Goal: Information Seeking & Learning: Find contact information

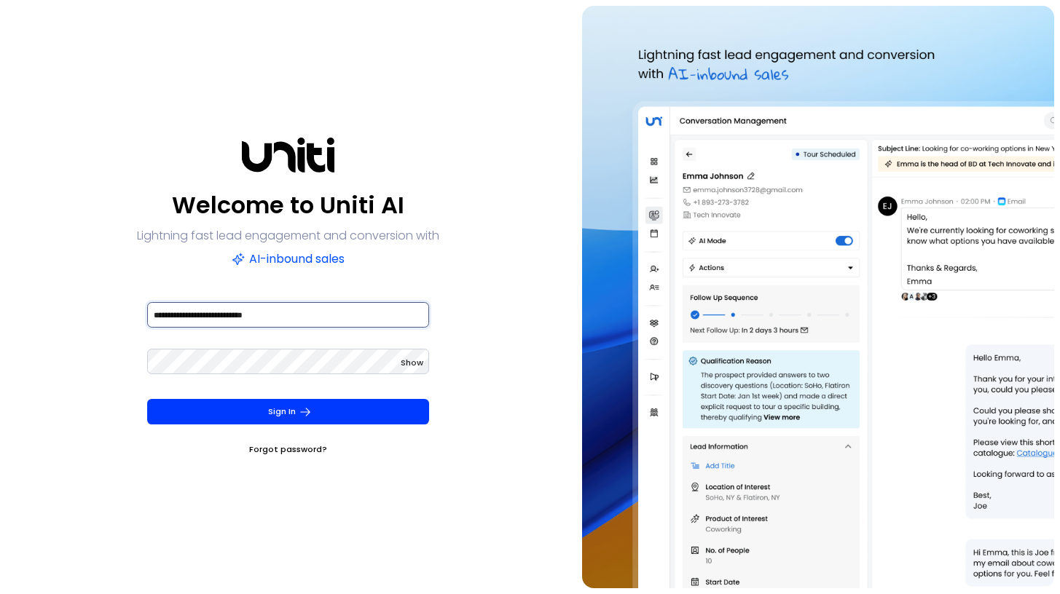
type input "**********"
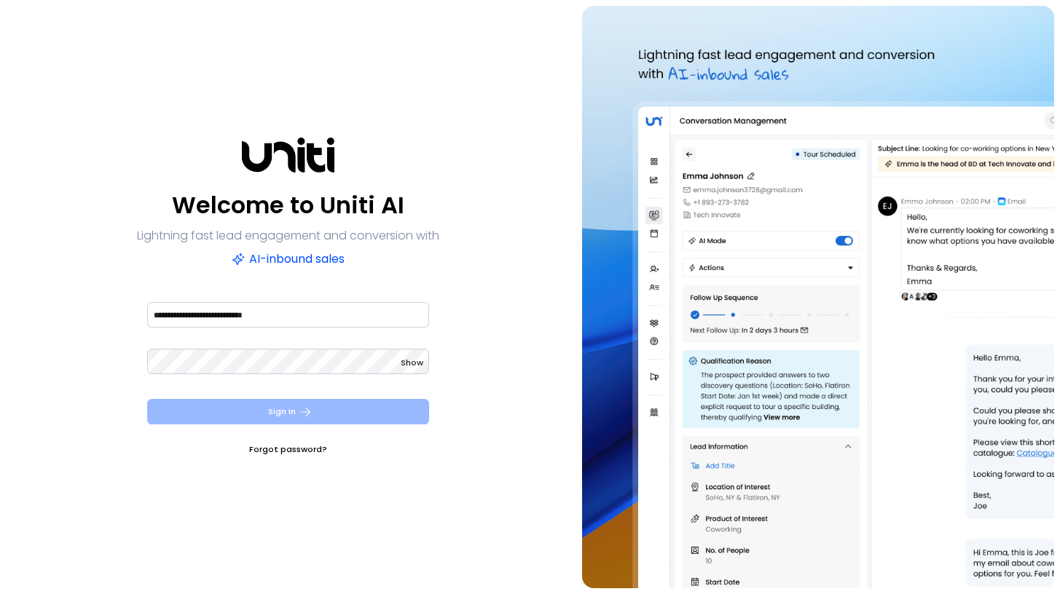
click at [288, 415] on button "Sign In" at bounding box center [288, 411] width 282 height 25
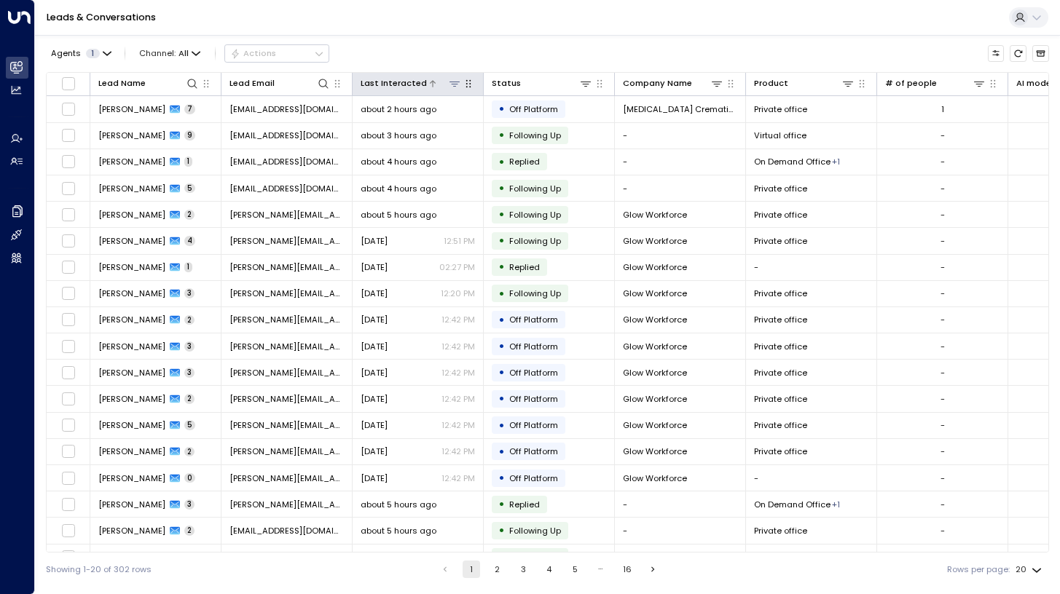
click at [443, 85] on div at bounding box center [444, 83] width 34 height 14
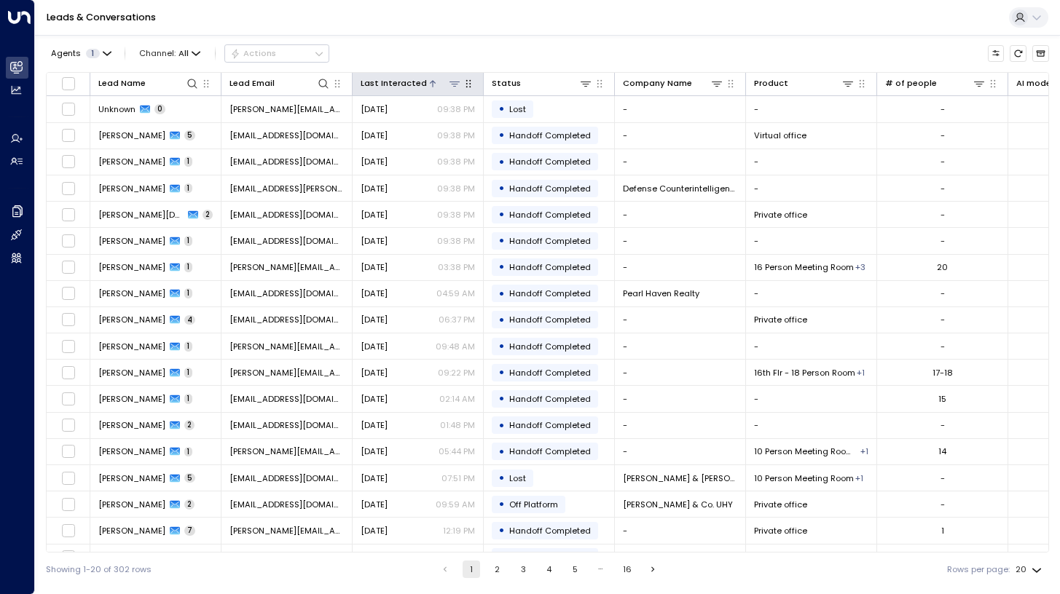
click at [443, 85] on div at bounding box center [444, 83] width 34 height 14
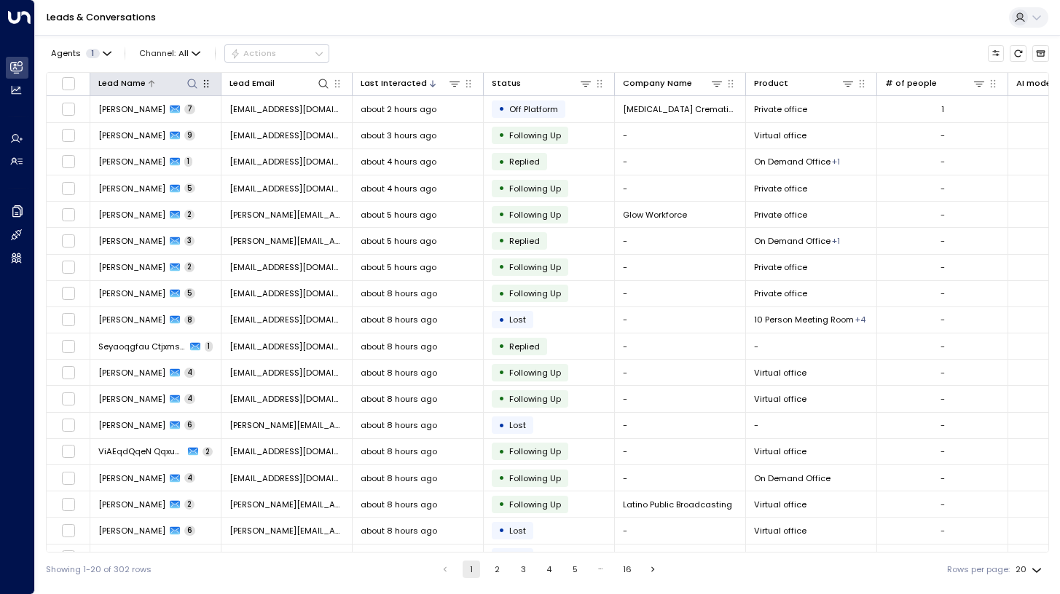
click at [187, 80] on icon at bounding box center [193, 84] width 12 height 12
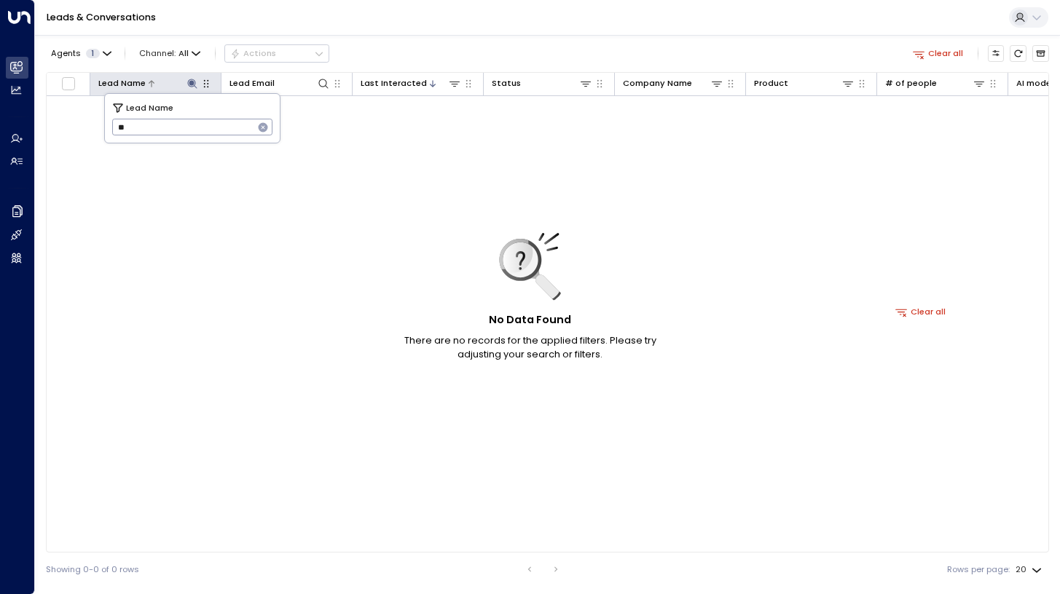
type input "*"
type input "*******"
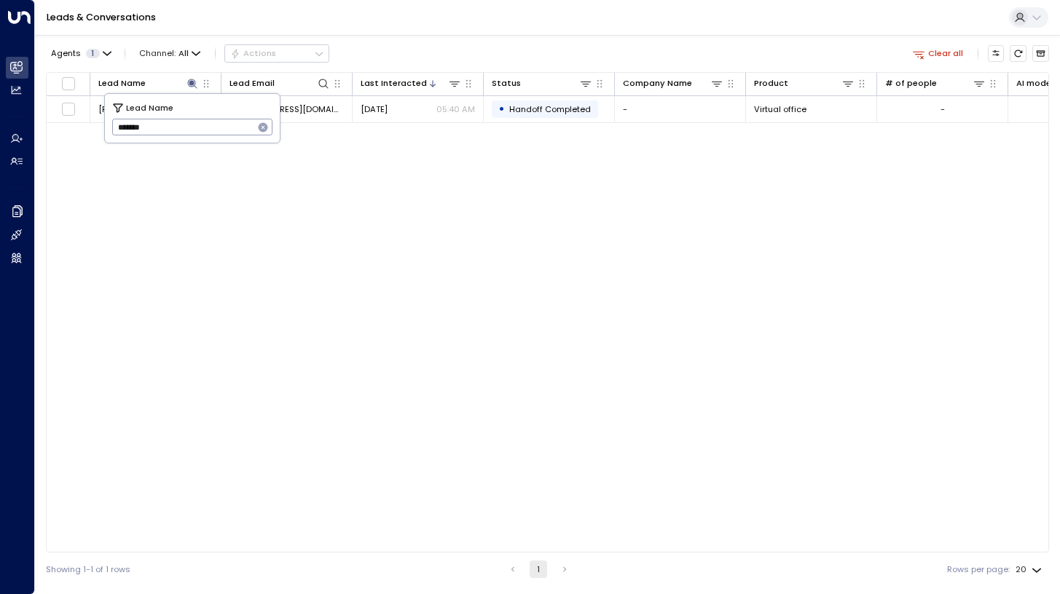
click at [347, 175] on div "Lead Name Lead Email Last Interacted Status Company Name Product # of people AI…" at bounding box center [547, 312] width 1003 height 481
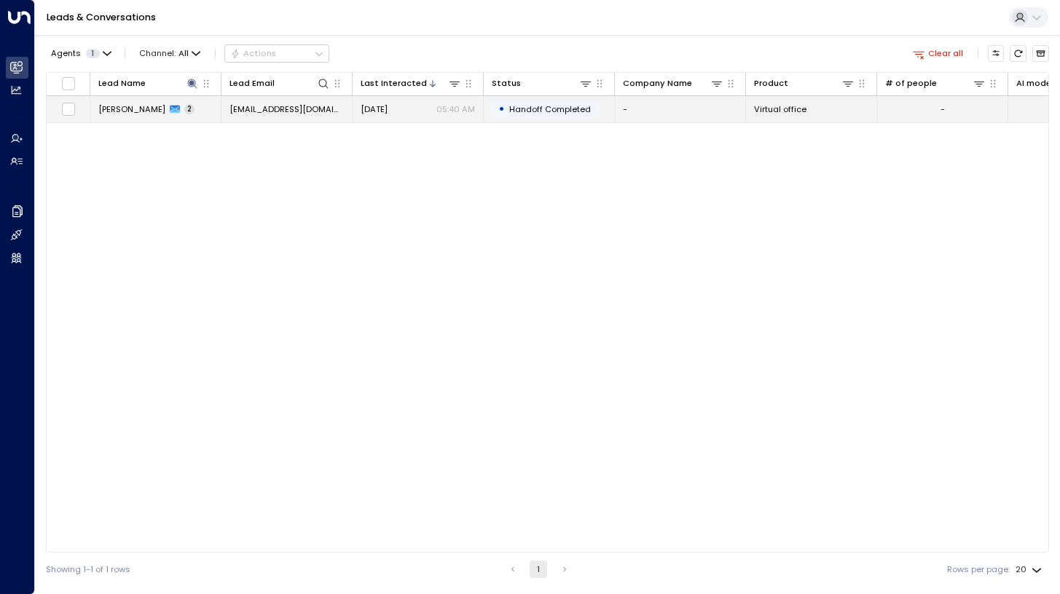
click at [148, 108] on span "[PERSON_NAME]" at bounding box center [131, 109] width 67 height 12
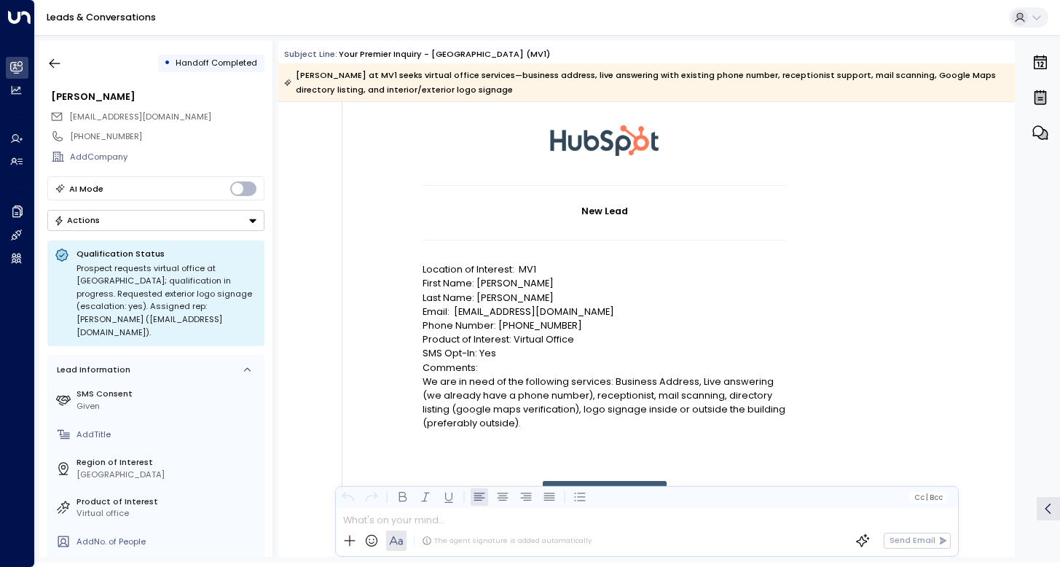
scroll to position [121, 0]
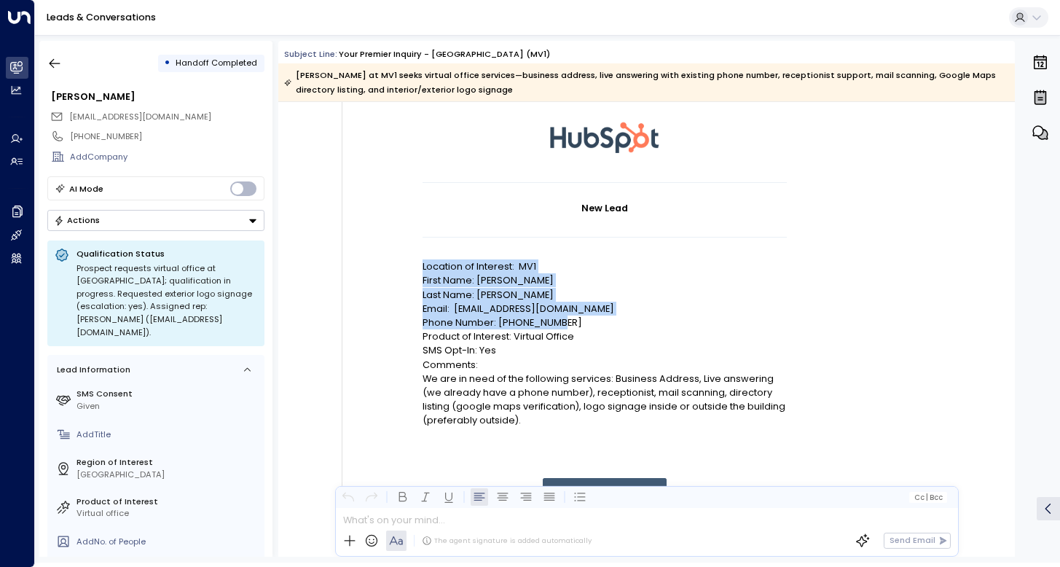
drag, startPoint x: 423, startPoint y: 263, endPoint x: 590, endPoint y: 321, distance: 177.4
click at [590, 321] on td "New Lead Location of Interest: MV1 First Name: [PERSON_NAME] Last Name: [PERSON…" at bounding box center [605, 376] width 364 height 389
copy td "Location of Interest: MV1 First Name: [PERSON_NAME] Last Name: [PERSON_NAME] Em…"
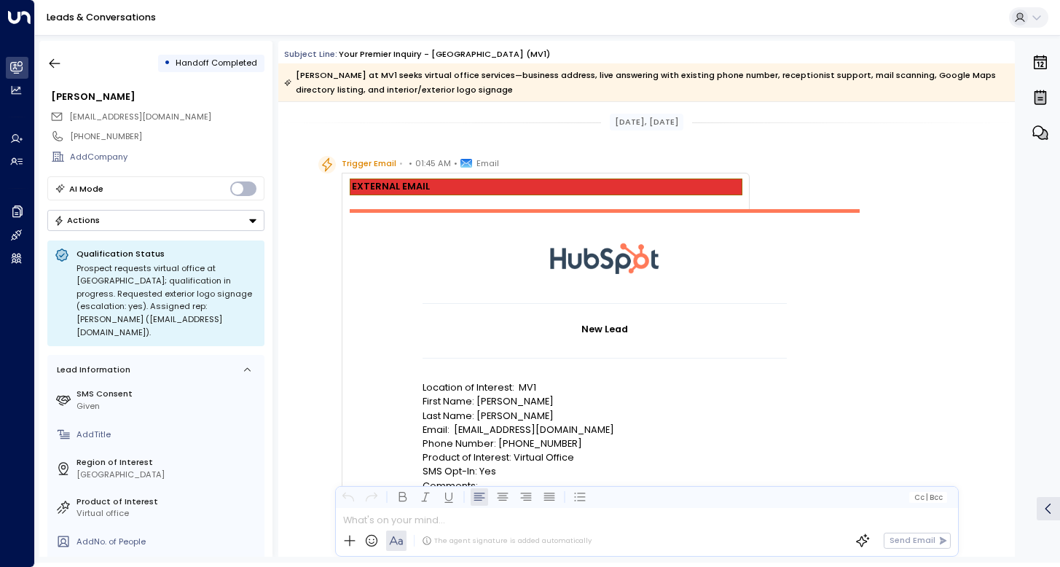
scroll to position [114, 0]
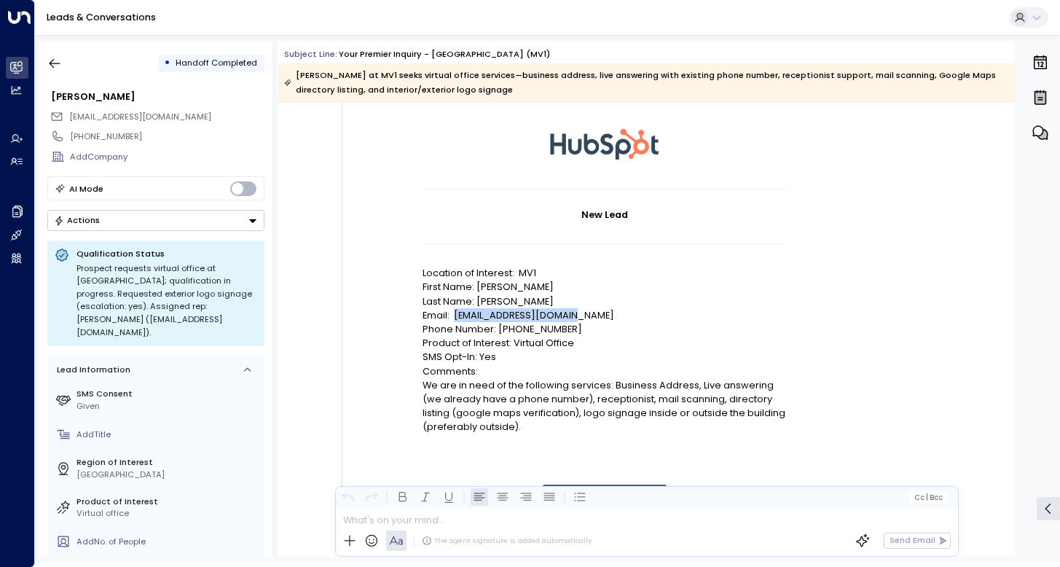
drag, startPoint x: 584, startPoint y: 313, endPoint x: 454, endPoint y: 310, distance: 130.4
click at [454, 310] on p "Email: [EMAIL_ADDRESS][DOMAIN_NAME]" at bounding box center [605, 315] width 364 height 14
copy p "[EMAIL_ADDRESS][DOMAIN_NAME]"
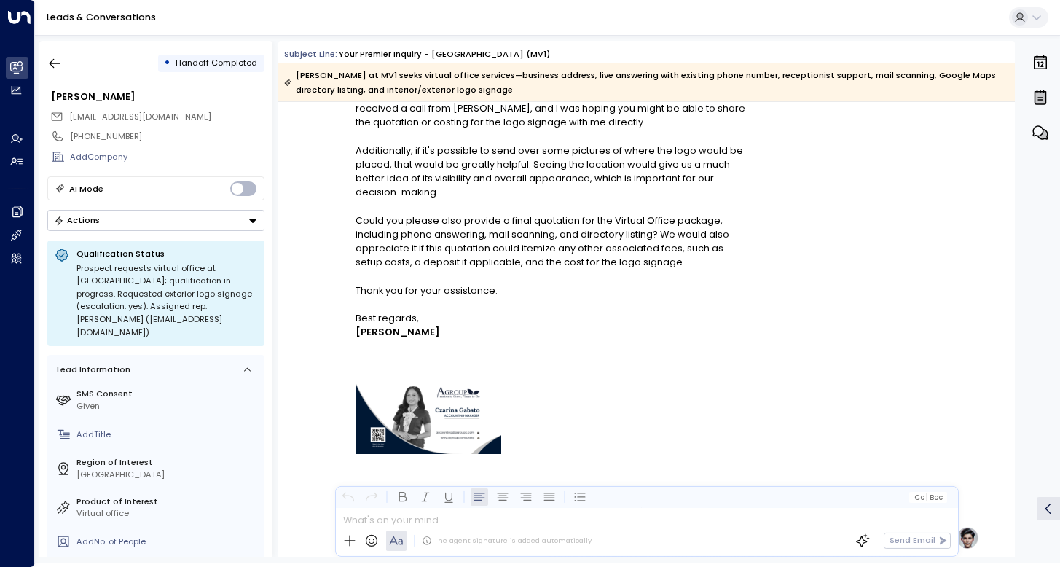
scroll to position [1963, 0]
